Goal: Task Accomplishment & Management: Use online tool/utility

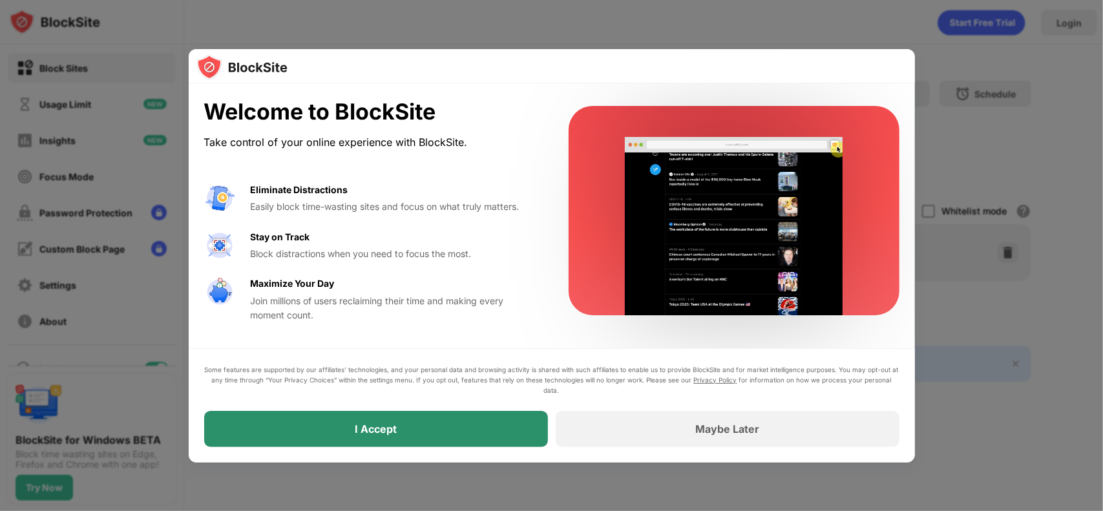
click at [499, 426] on div "I Accept" at bounding box center [376, 429] width 344 height 36
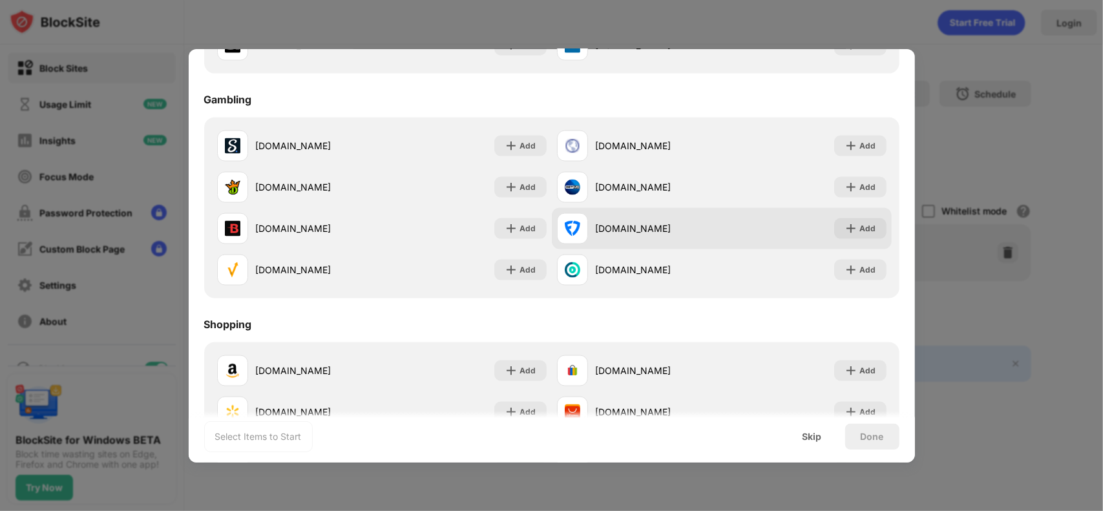
scroll to position [1354, 0]
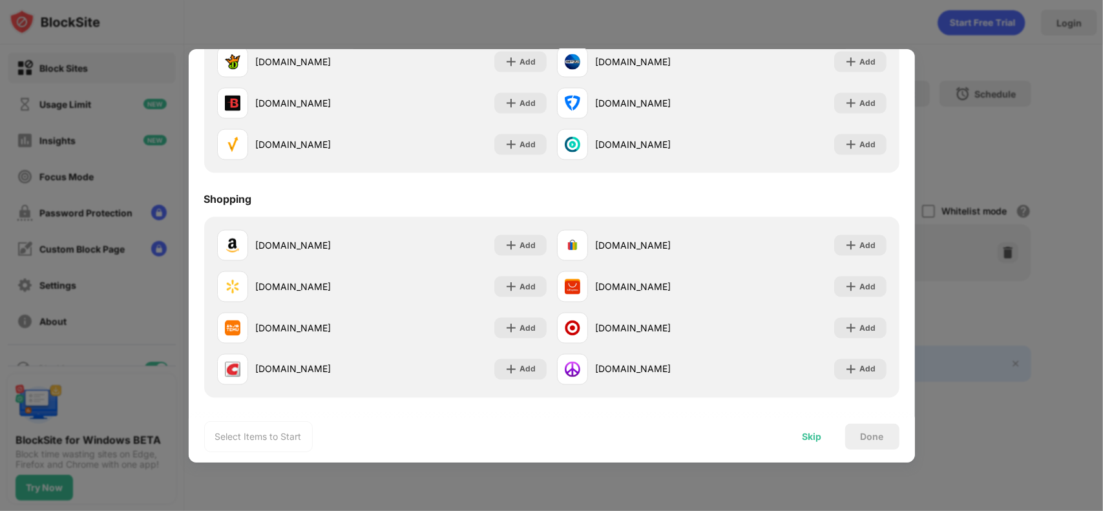
click at [798, 437] on div "Skip" at bounding box center [812, 437] width 50 height 26
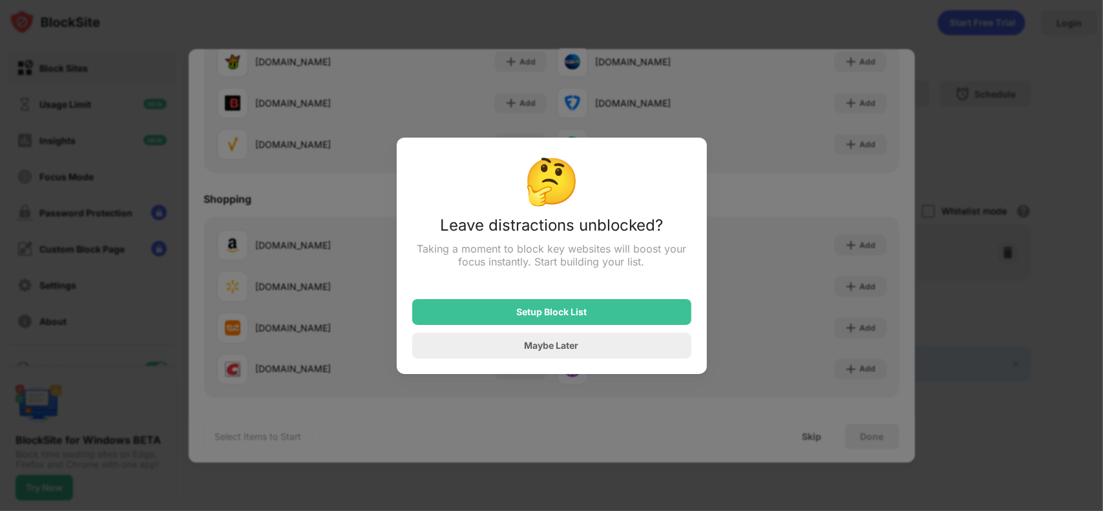
click at [1002, 319] on div at bounding box center [551, 255] width 1103 height 511
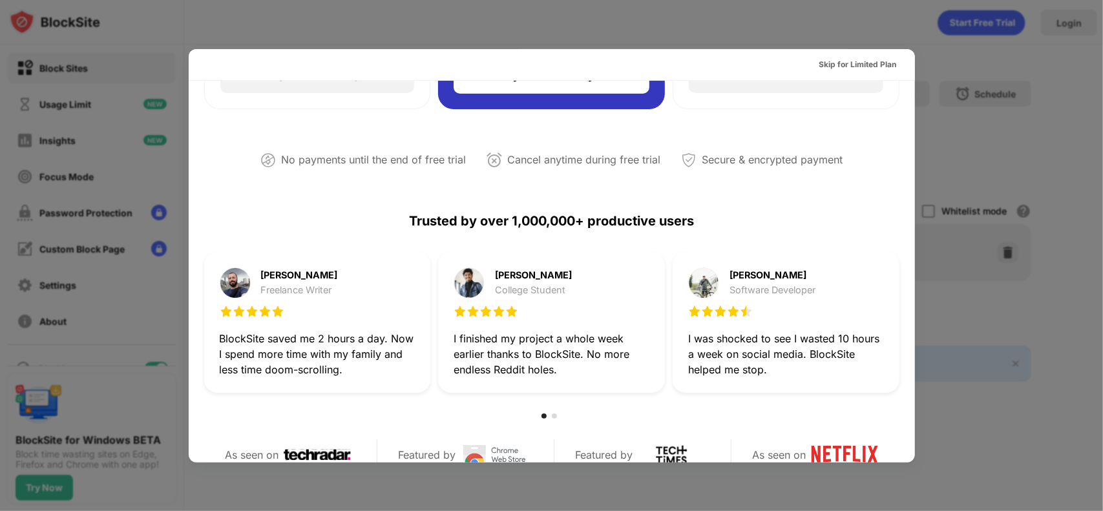
scroll to position [0, 0]
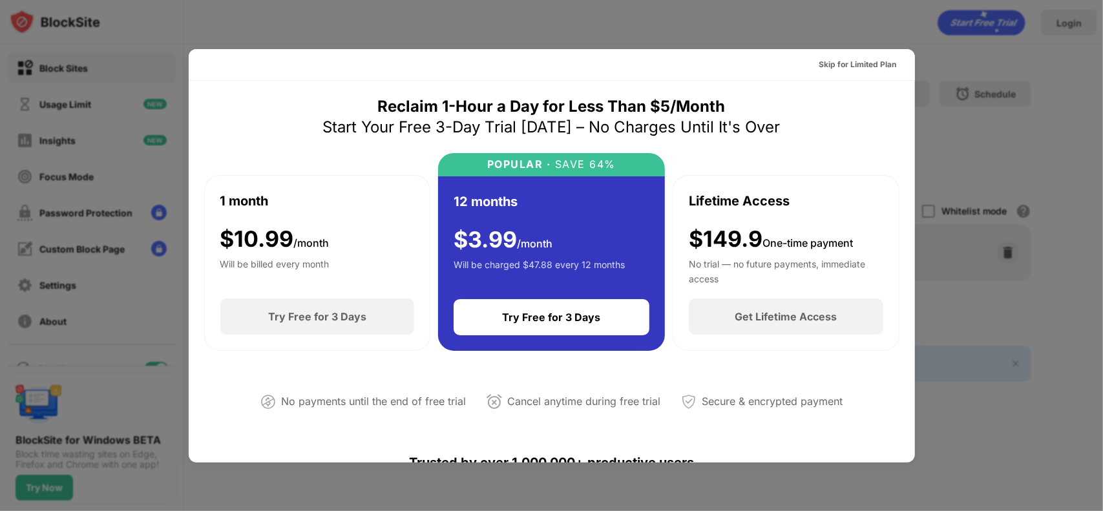
click at [627, 32] on div at bounding box center [551, 255] width 1103 height 511
click at [894, 26] on div at bounding box center [551, 255] width 1103 height 511
click at [1023, 244] on div at bounding box center [551, 255] width 1103 height 511
